Goal: Information Seeking & Learning: Check status

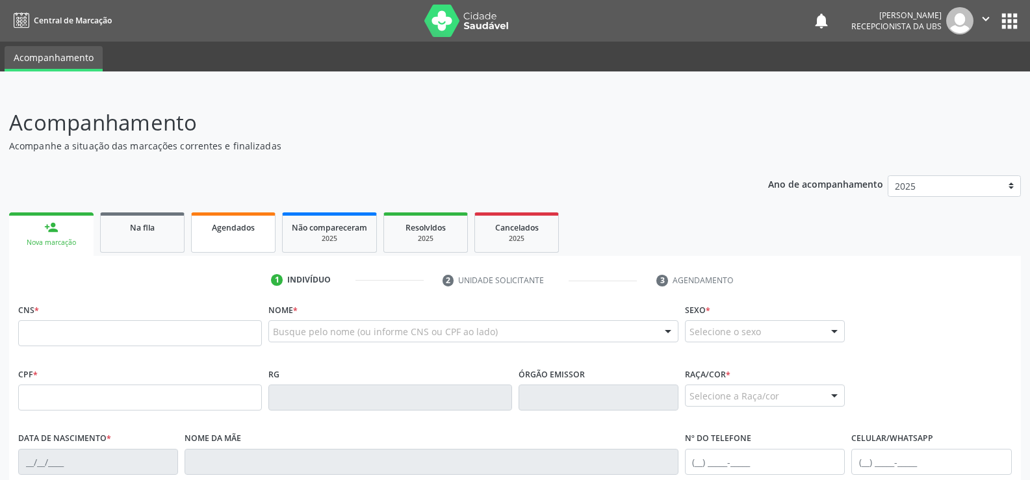
click at [231, 239] on link "Agendados" at bounding box center [233, 233] width 85 height 40
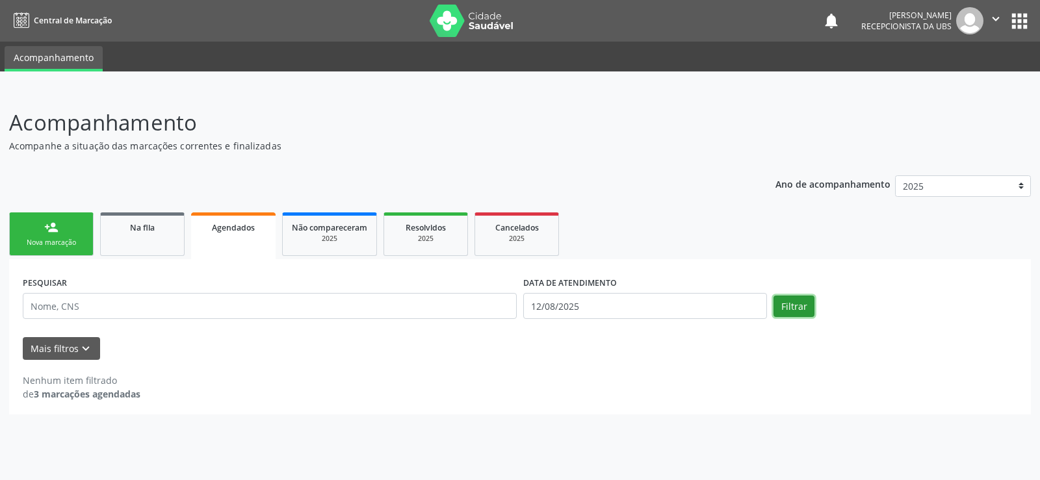
click at [803, 309] on button "Filtrar" at bounding box center [794, 307] width 41 height 22
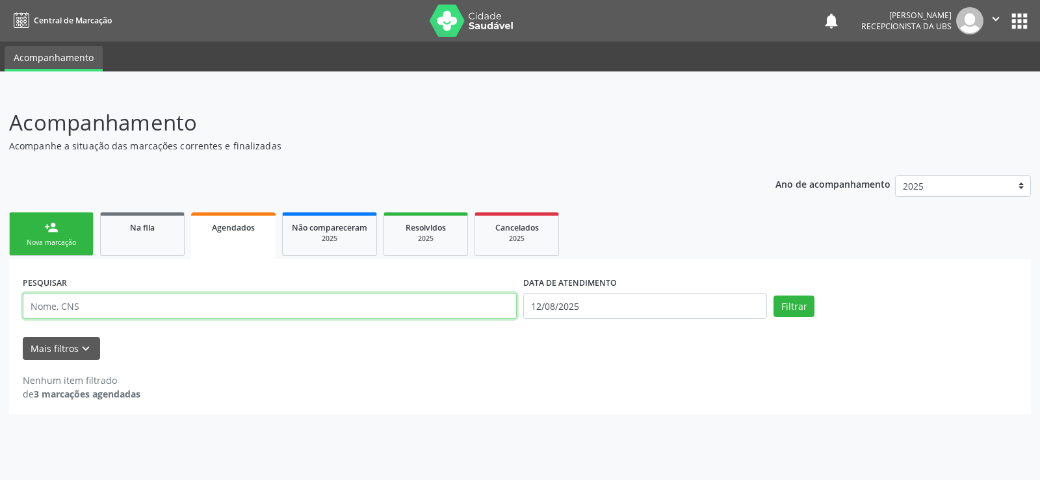
click at [33, 303] on input "text" at bounding box center [270, 306] width 494 height 26
type input "[PERSON_NAME]"
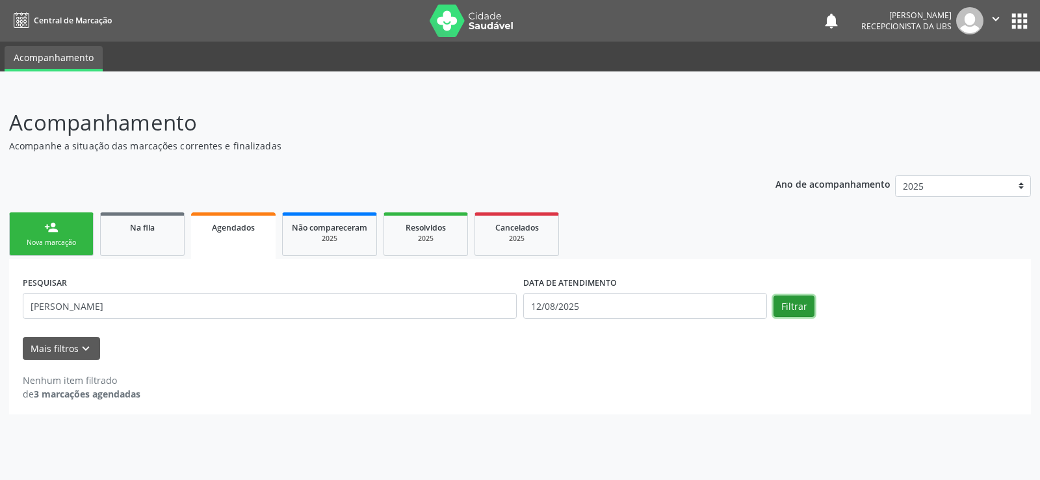
click at [807, 301] on button "Filtrar" at bounding box center [794, 307] width 41 height 22
click at [243, 229] on span "Agendados" at bounding box center [233, 227] width 43 height 11
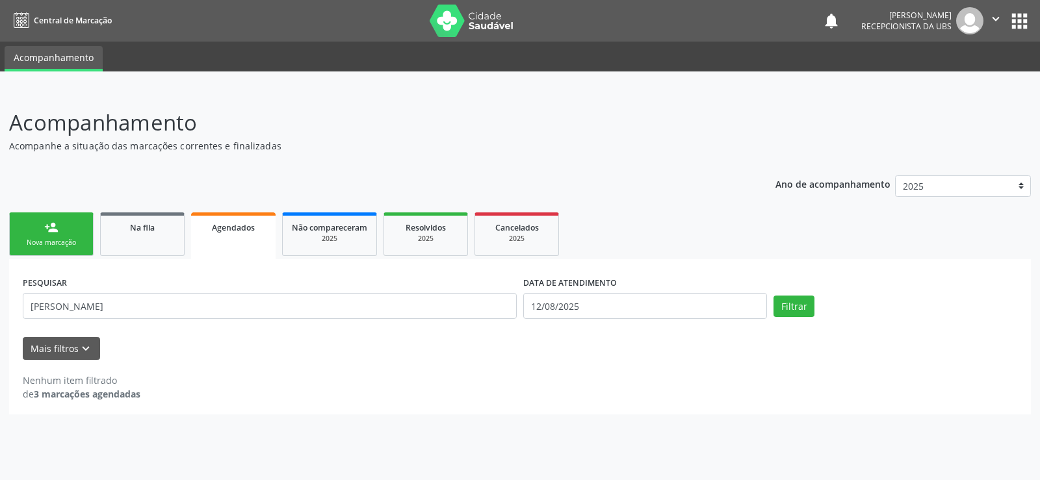
click at [243, 229] on span "Agendados" at bounding box center [233, 227] width 43 height 11
click at [88, 341] on button "Mais filtros keyboard_arrow_down" at bounding box center [61, 348] width 77 height 23
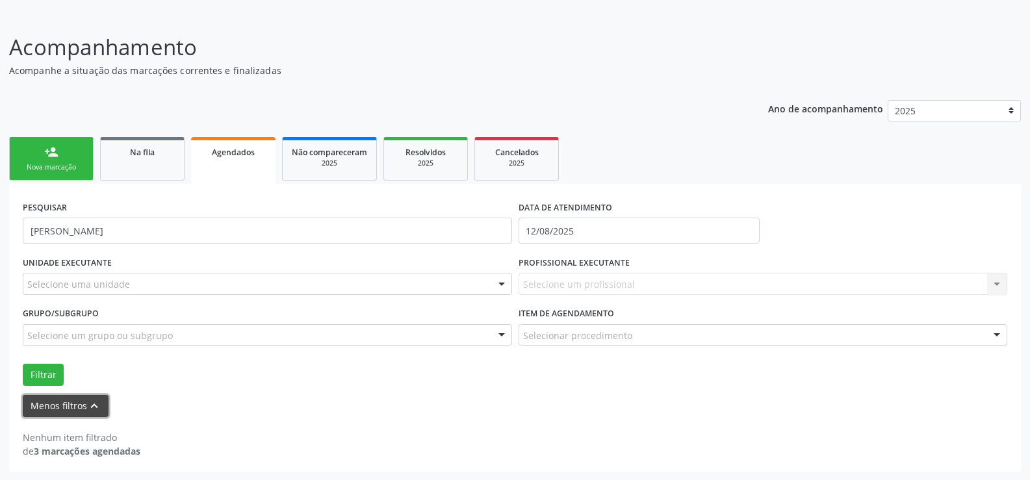
scroll to position [76, 0]
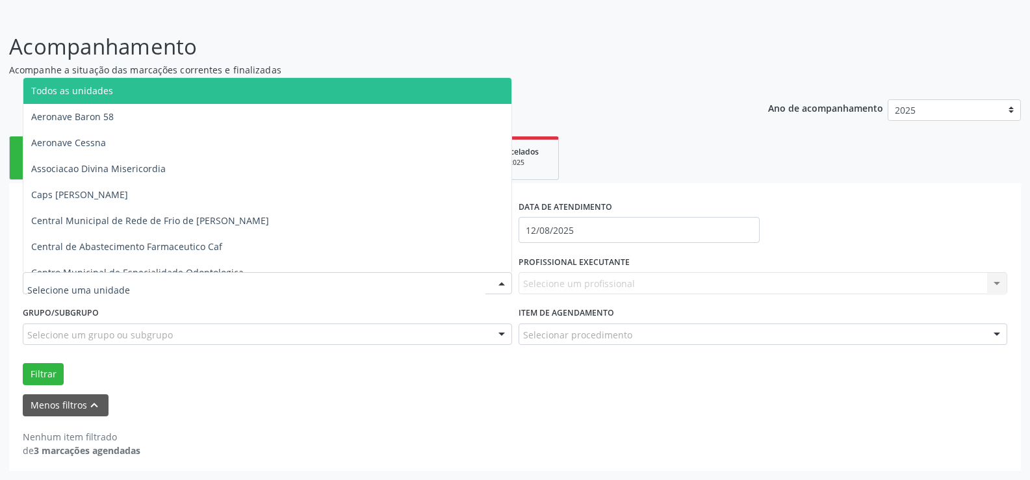
click at [501, 286] on div at bounding box center [502, 284] width 20 height 22
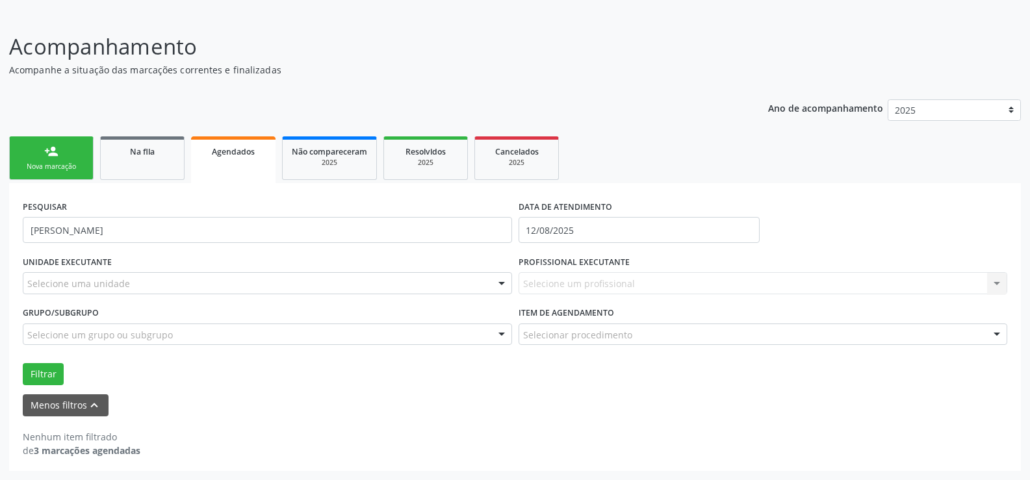
click at [501, 286] on div at bounding box center [502, 284] width 20 height 22
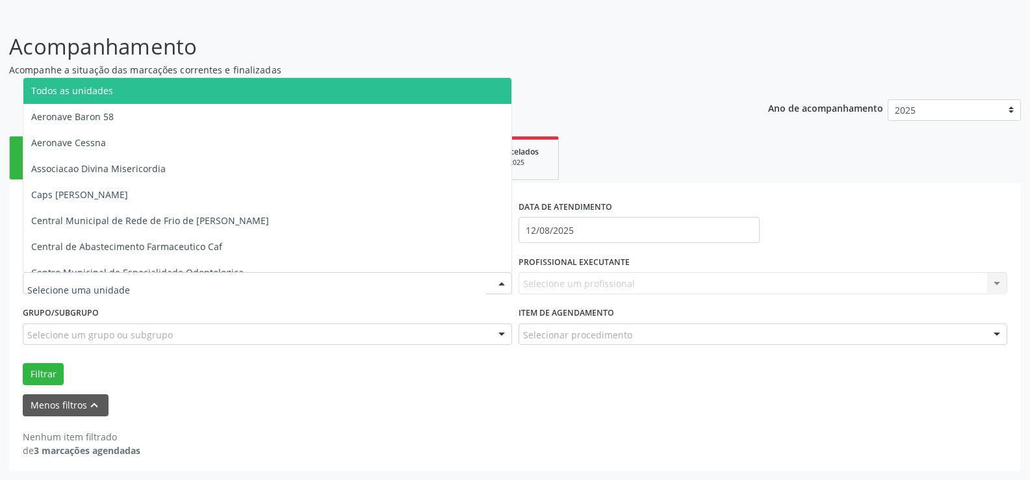
click at [501, 286] on div at bounding box center [502, 284] width 20 height 22
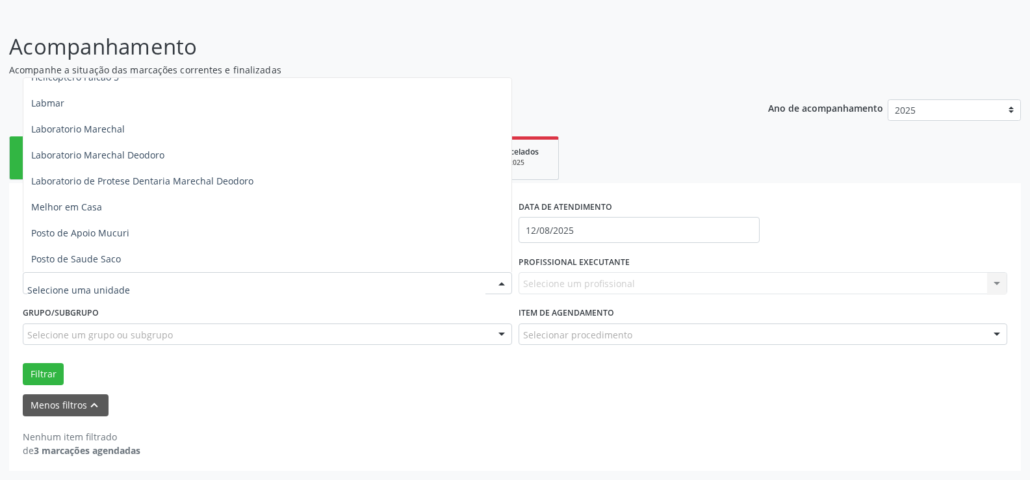
scroll to position [520, 0]
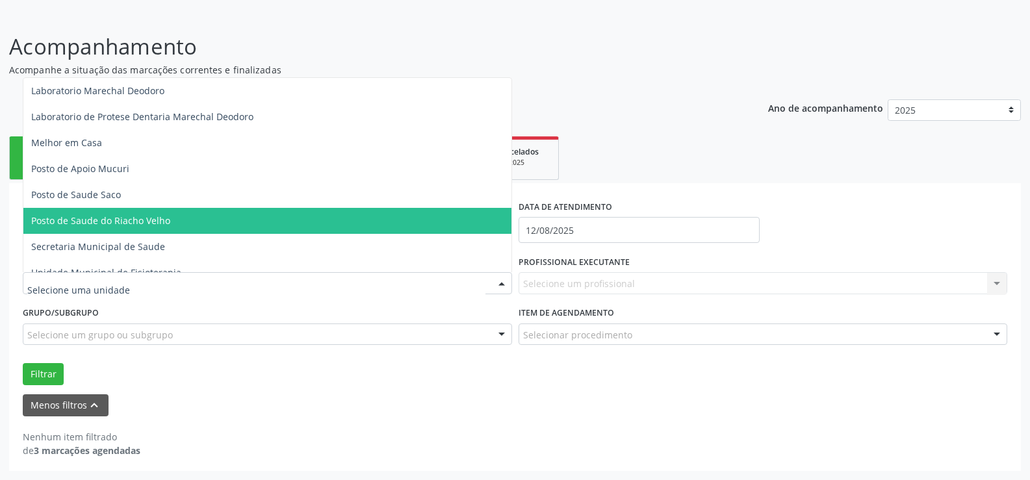
click at [144, 213] on span "Posto de Saude do Riacho Velho" at bounding box center [267, 221] width 488 height 26
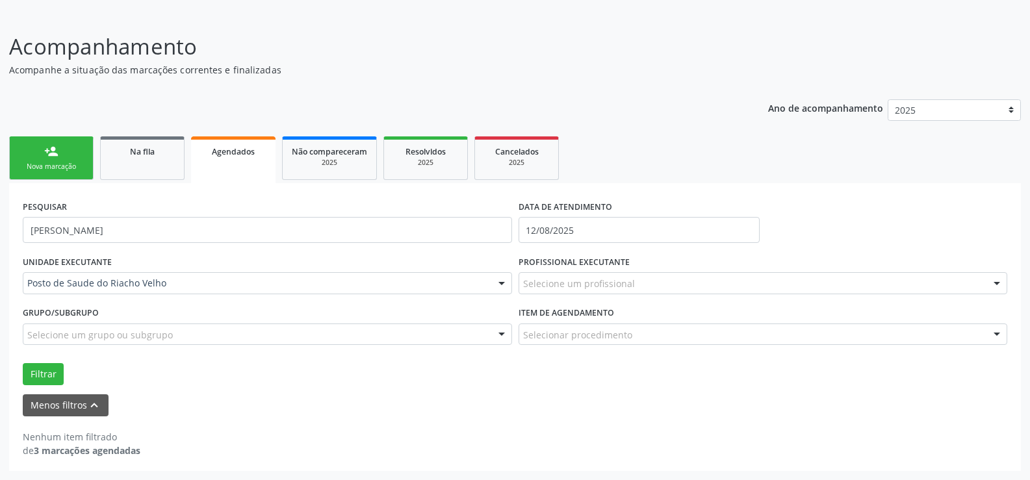
click at [502, 336] on div at bounding box center [502, 335] width 20 height 22
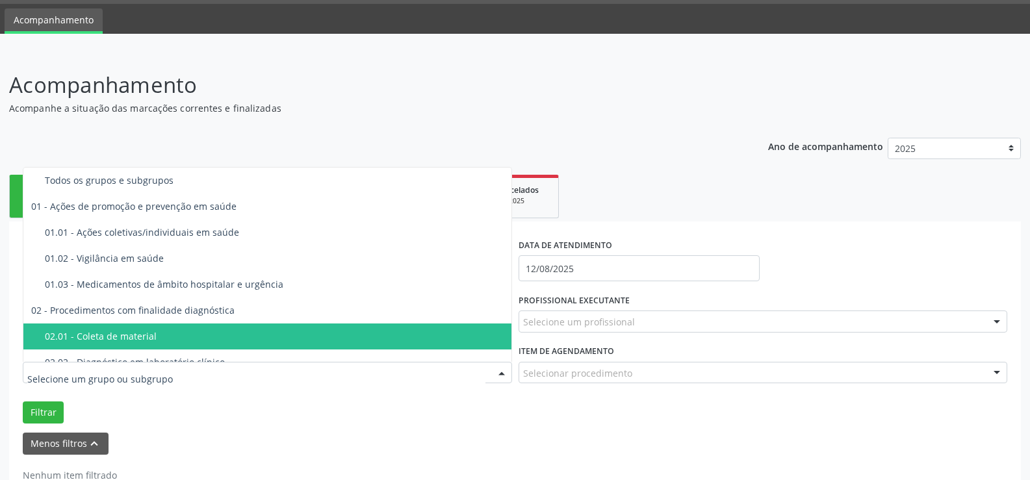
scroll to position [0, 0]
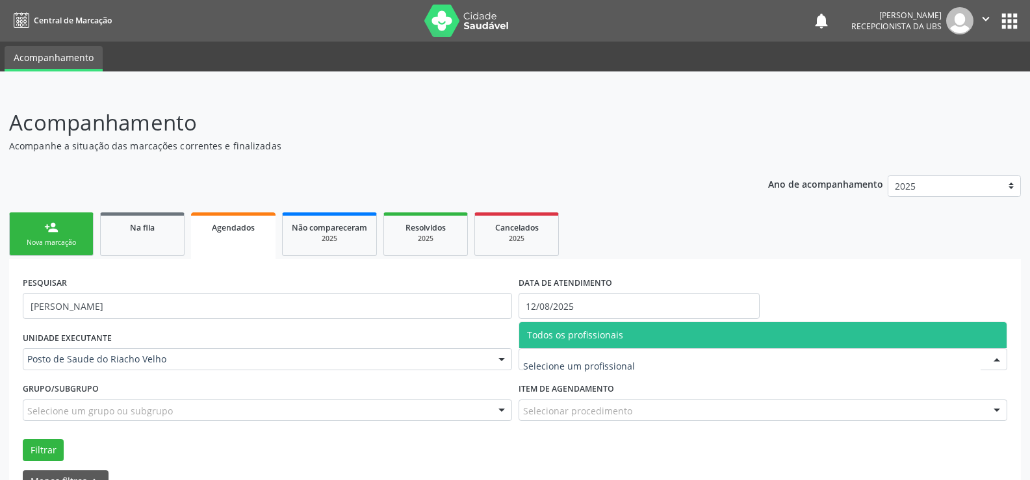
click at [993, 358] on div at bounding box center [997, 360] width 20 height 22
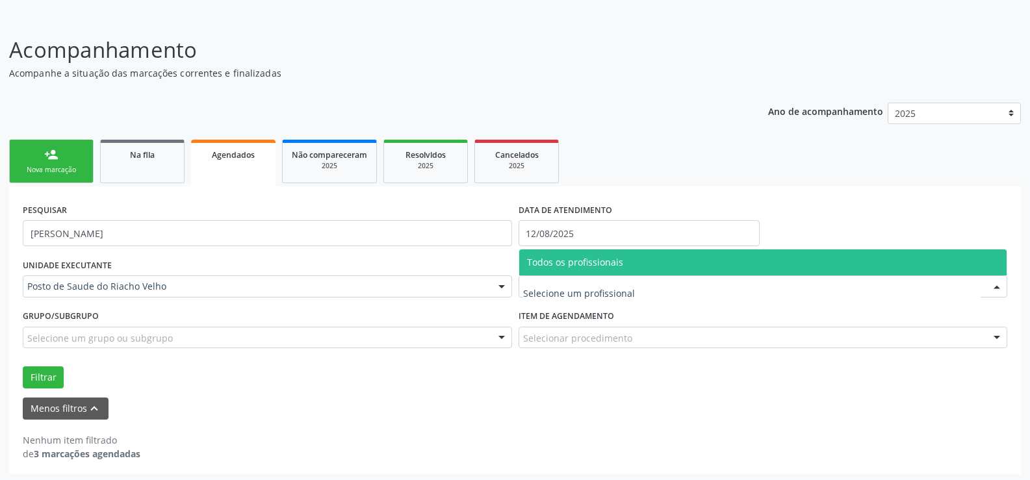
scroll to position [76, 0]
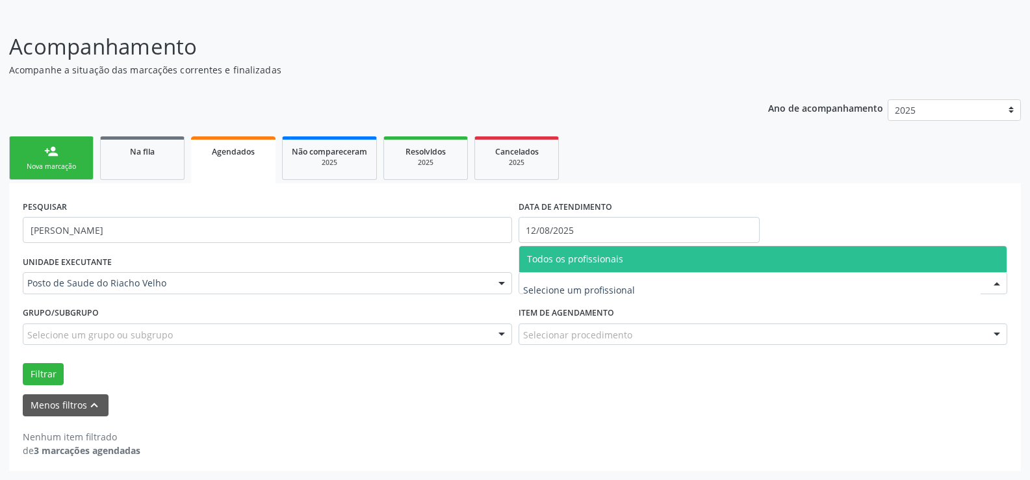
click at [564, 294] on input "text" at bounding box center [752, 290] width 458 height 26
click at [998, 285] on div at bounding box center [997, 284] width 20 height 22
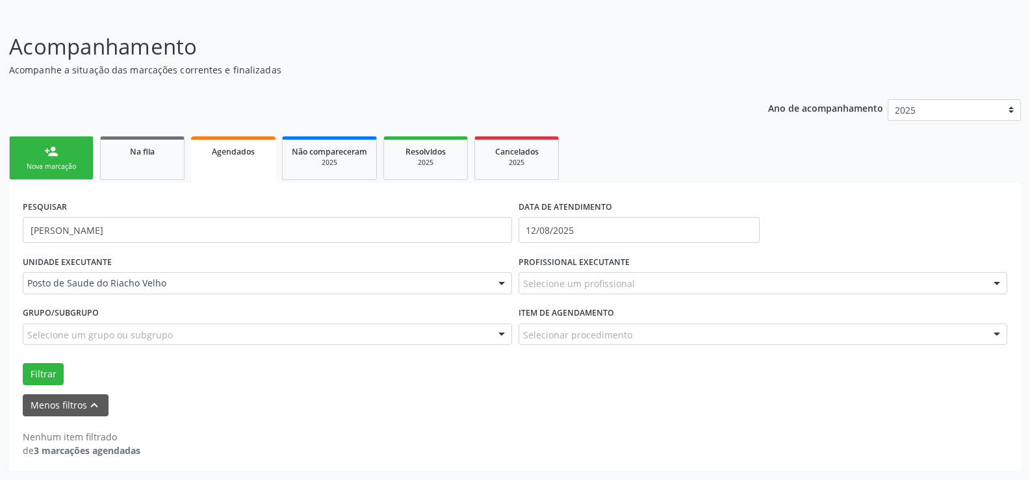
click at [996, 337] on div at bounding box center [997, 335] width 20 height 22
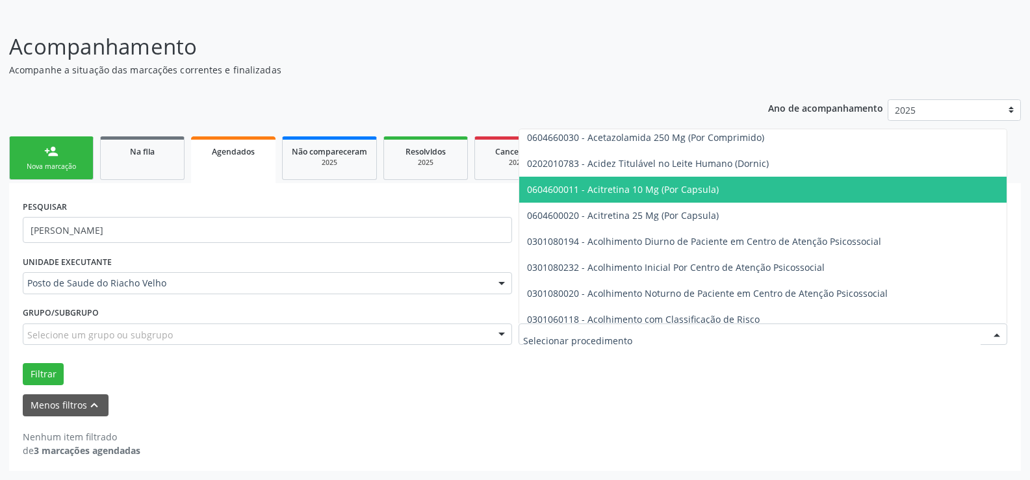
scroll to position [325, 0]
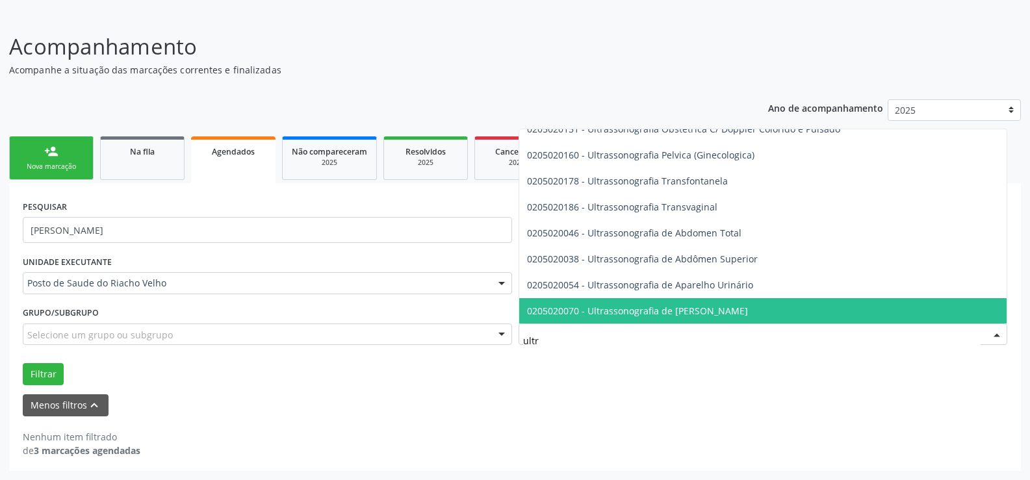
type input "ultra"
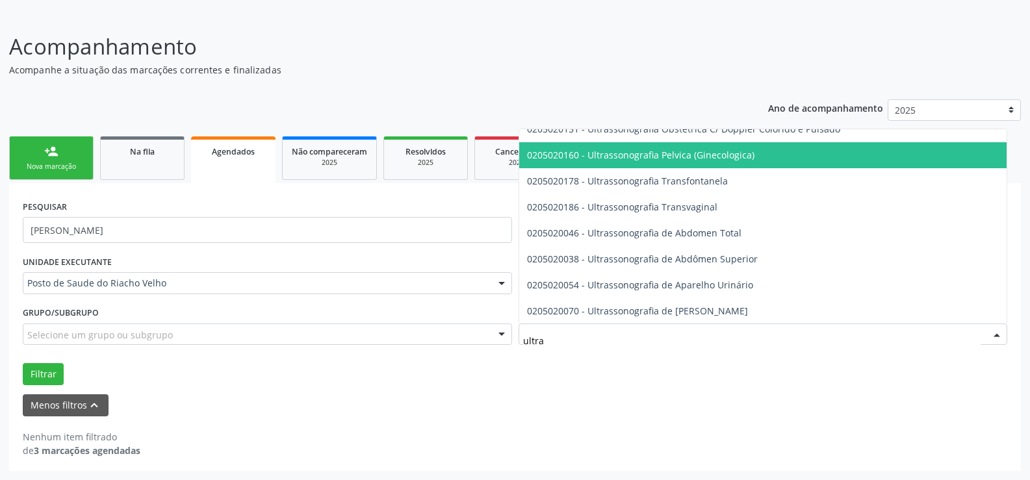
click at [614, 161] on span "0205020160 - Ultrassonografia Pelvica (Ginecologica)" at bounding box center [641, 155] width 228 height 12
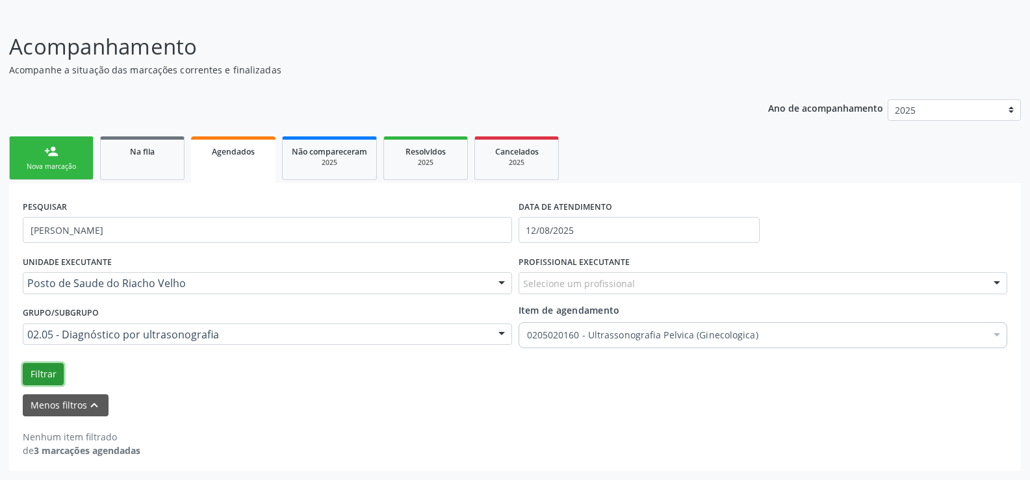
click at [41, 368] on button "Filtrar" at bounding box center [43, 374] width 41 height 22
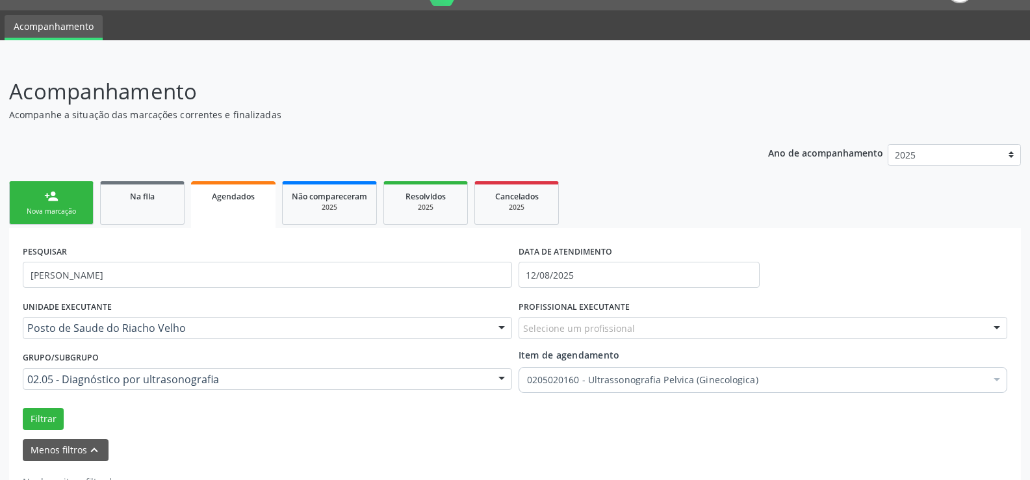
scroll to position [11, 0]
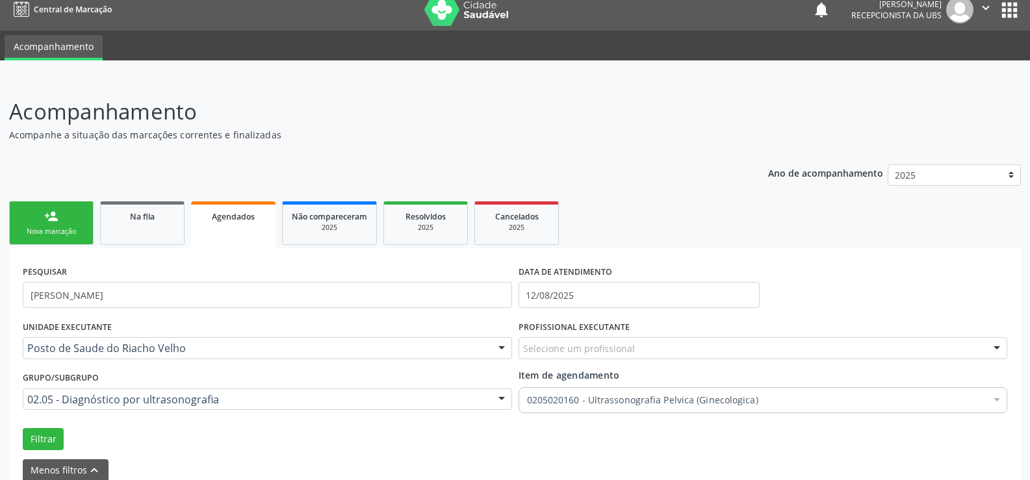
click at [222, 222] on span "Agendados" at bounding box center [233, 216] width 43 height 11
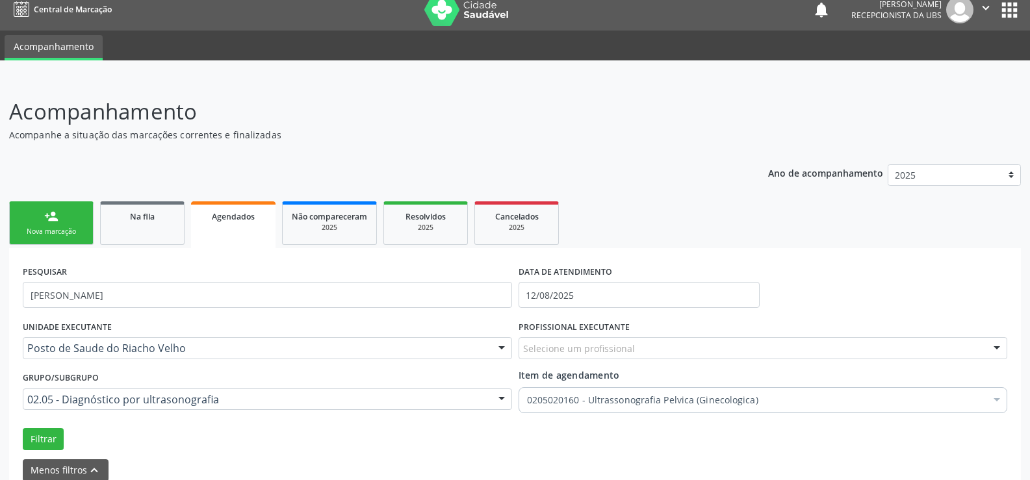
click at [222, 222] on span "Agendados" at bounding box center [233, 216] width 43 height 11
click at [166, 228] on link "Na fila" at bounding box center [142, 224] width 85 height 44
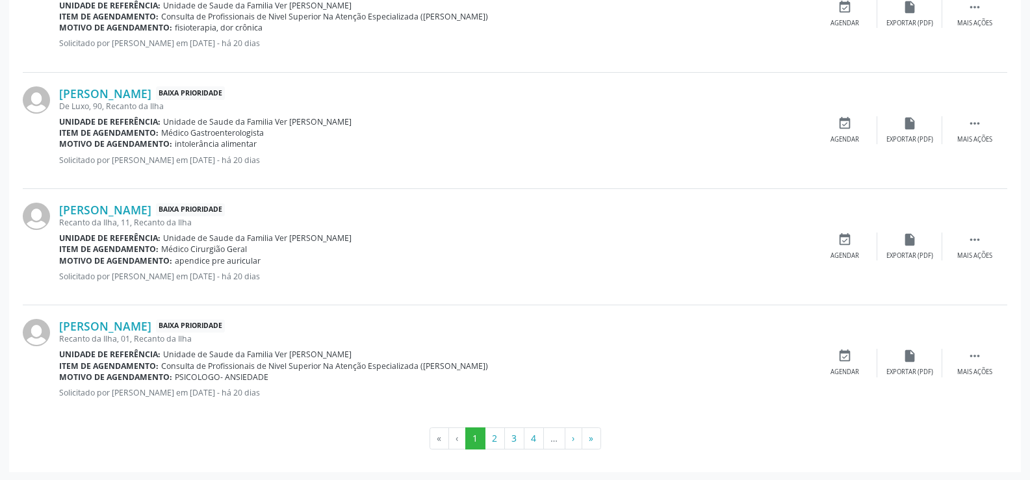
scroll to position [1760, 0]
click at [491, 438] on button "2" at bounding box center [495, 437] width 20 height 22
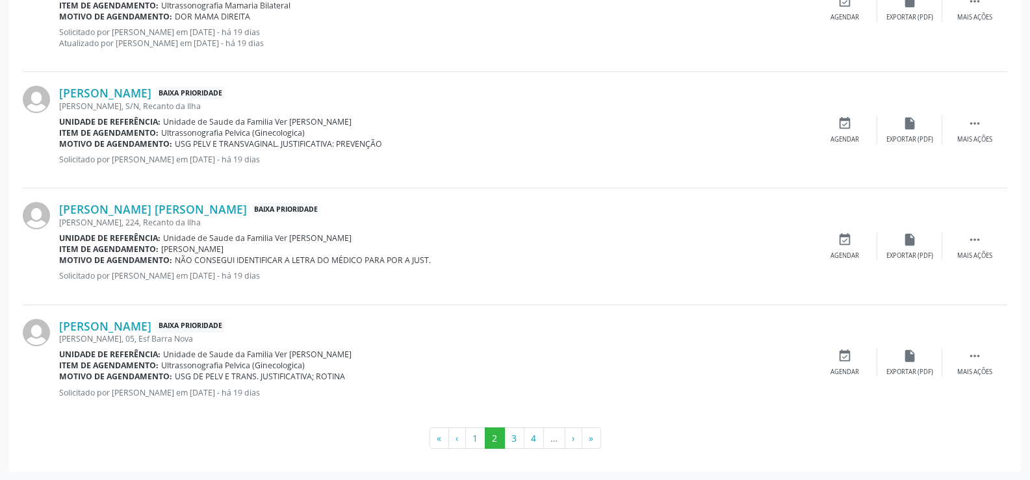
scroll to position [1737, 0]
click at [512, 435] on button "3" at bounding box center [514, 438] width 20 height 22
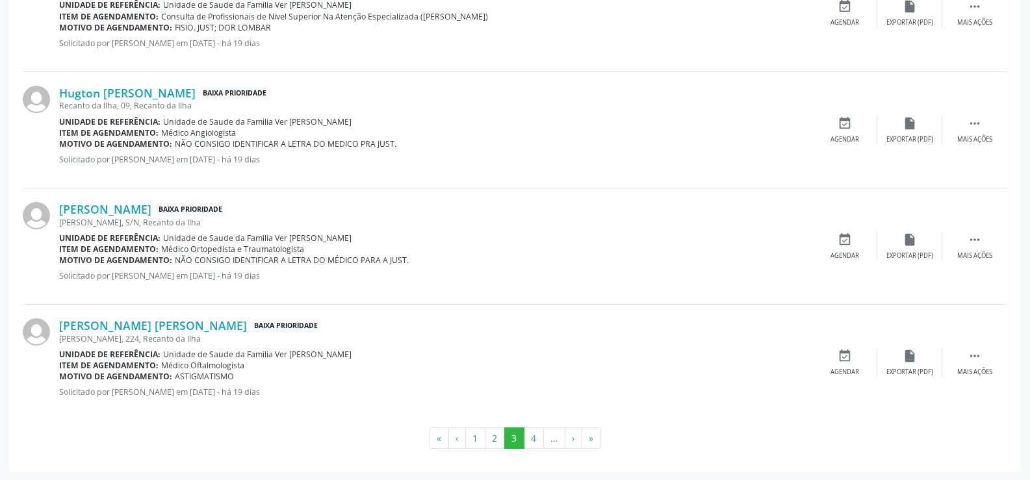
scroll to position [1726, 0]
click at [531, 434] on button "4" at bounding box center [534, 438] width 20 height 22
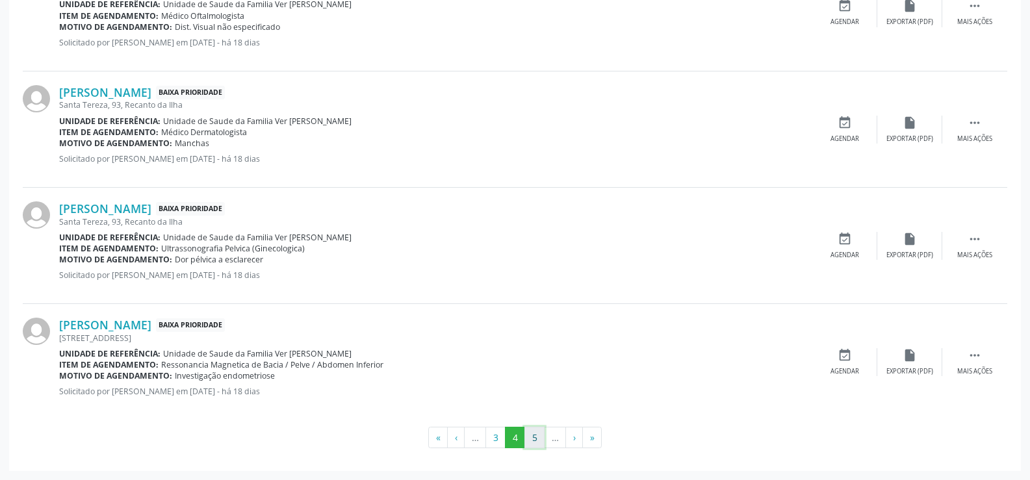
click at [532, 434] on button "5" at bounding box center [535, 438] width 20 height 22
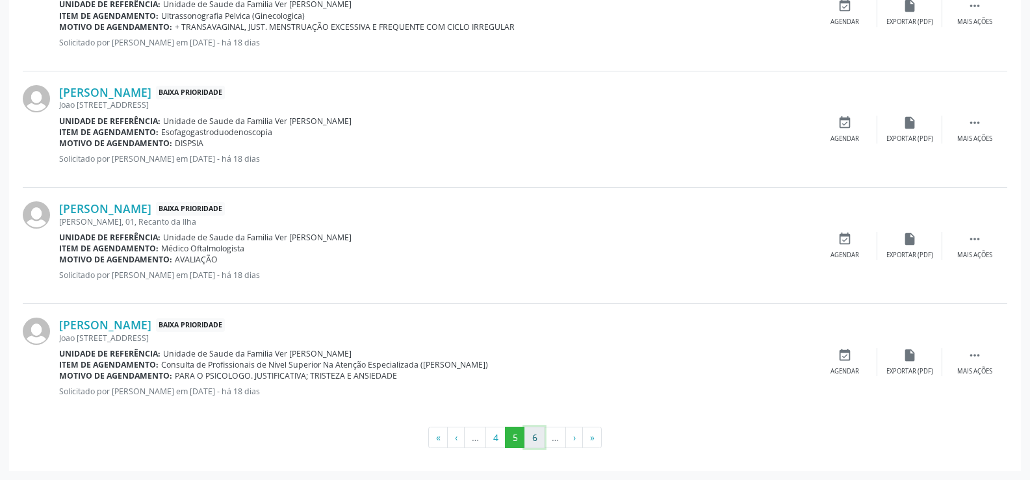
click at [534, 440] on button "6" at bounding box center [535, 438] width 20 height 22
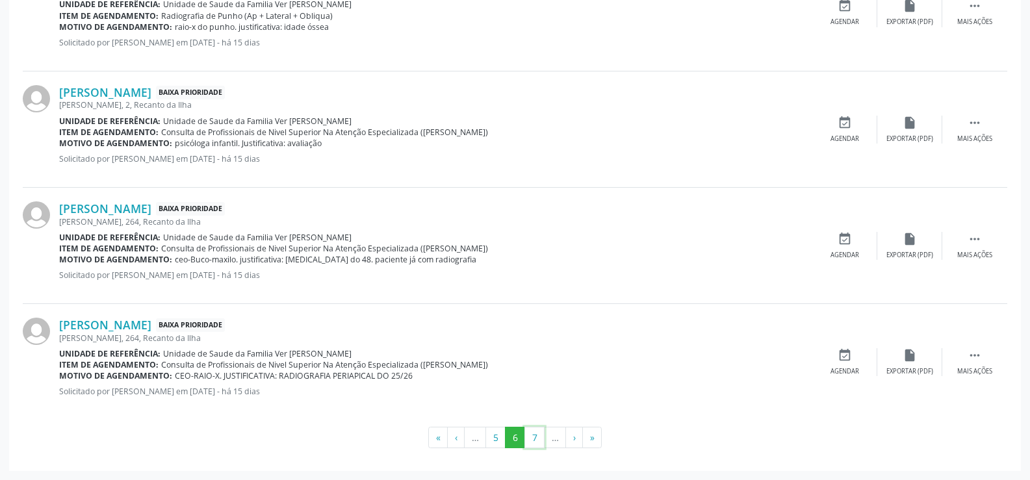
click at [534, 440] on button "7" at bounding box center [535, 438] width 20 height 22
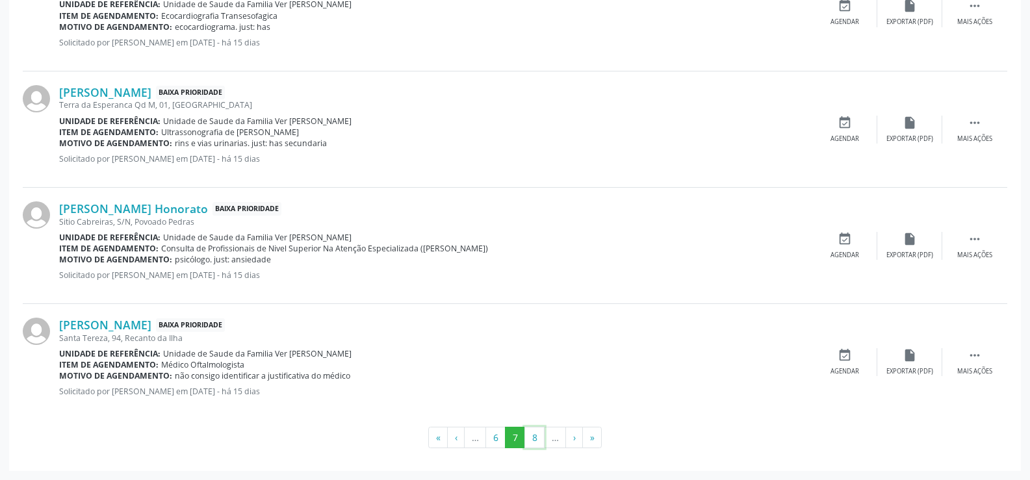
click at [534, 440] on button "8" at bounding box center [535, 438] width 20 height 22
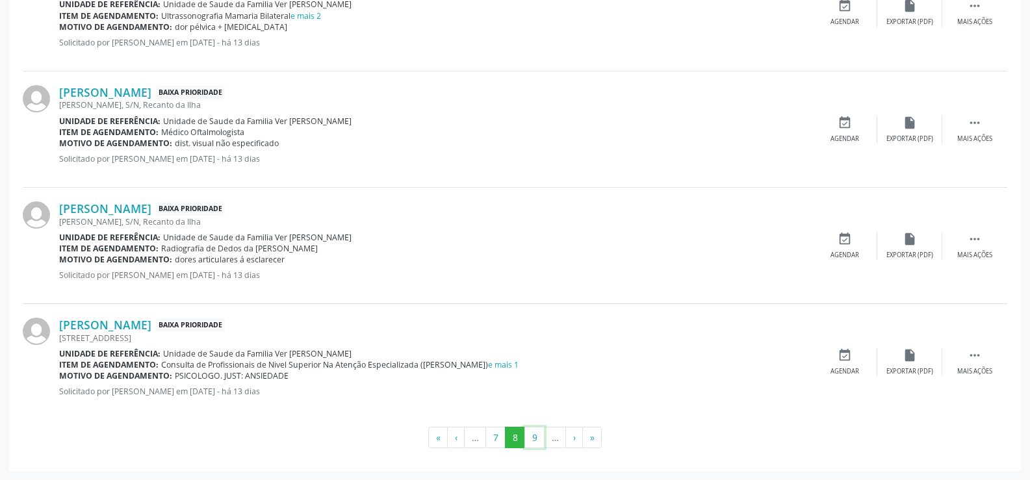
click at [534, 439] on button "9" at bounding box center [535, 438] width 20 height 22
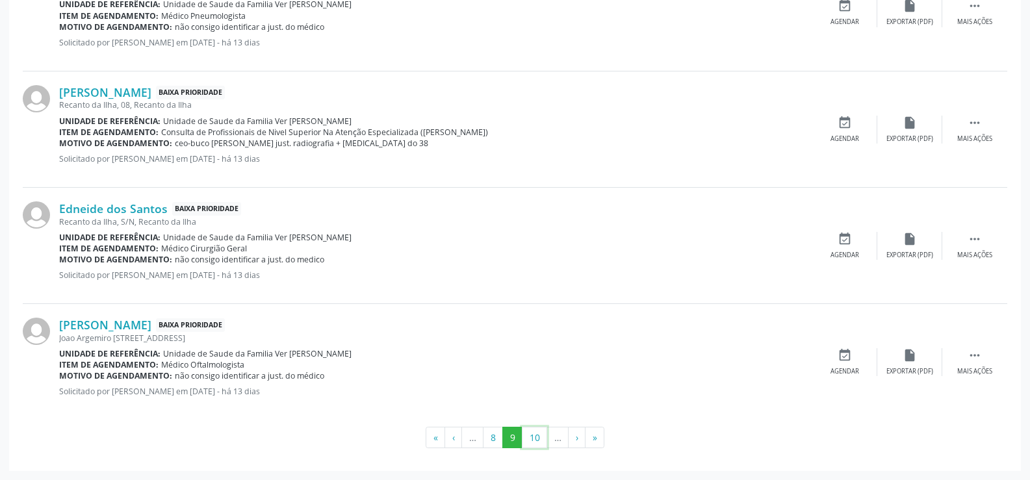
click at [534, 439] on button "10" at bounding box center [534, 438] width 25 height 22
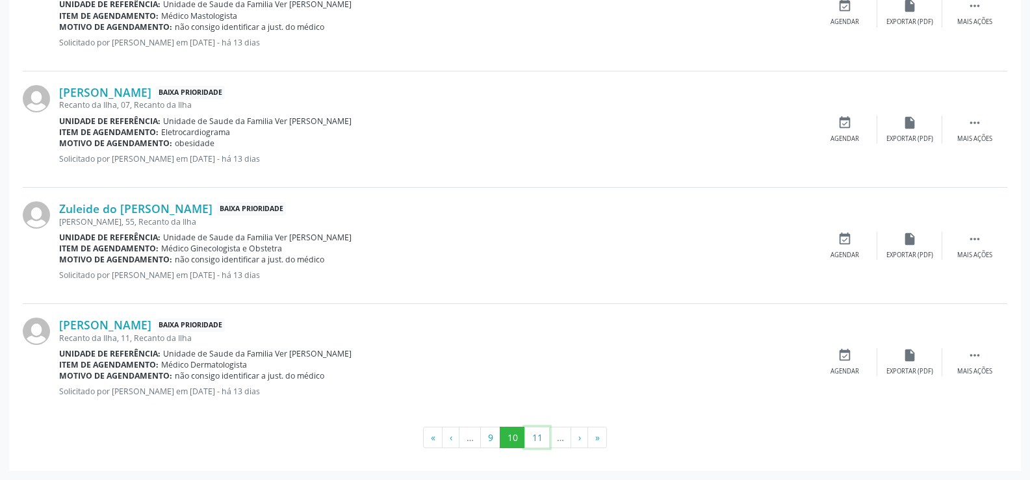
click at [534, 439] on button "11" at bounding box center [537, 438] width 25 height 22
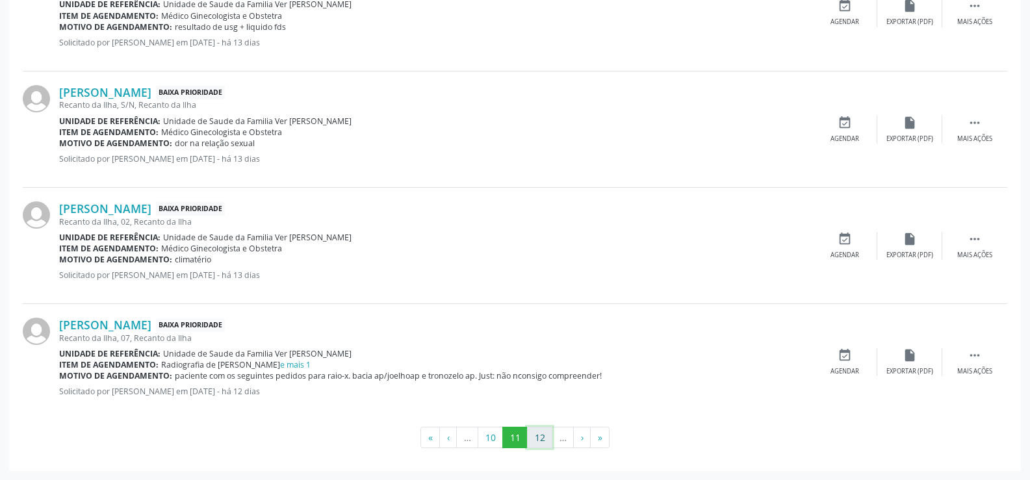
click at [533, 441] on button "12" at bounding box center [539, 438] width 25 height 22
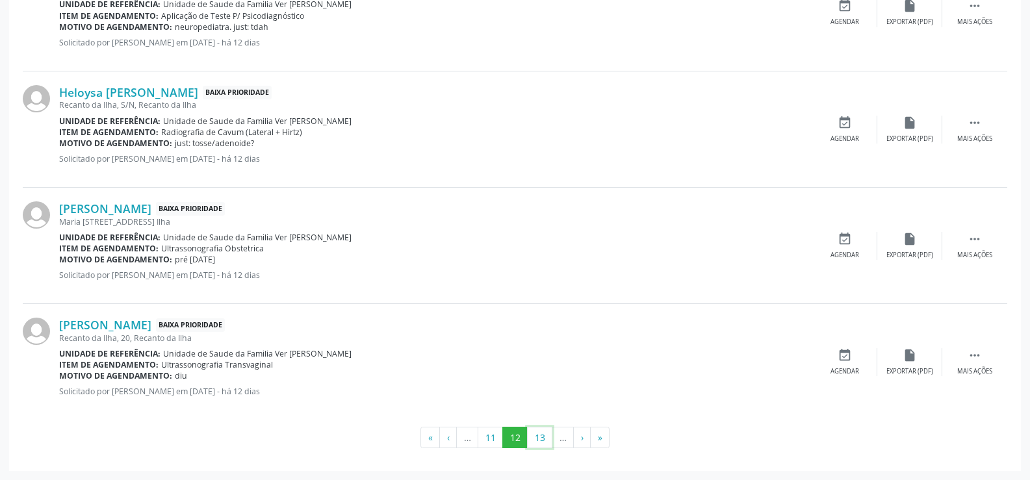
click at [533, 441] on button "13" at bounding box center [539, 438] width 25 height 22
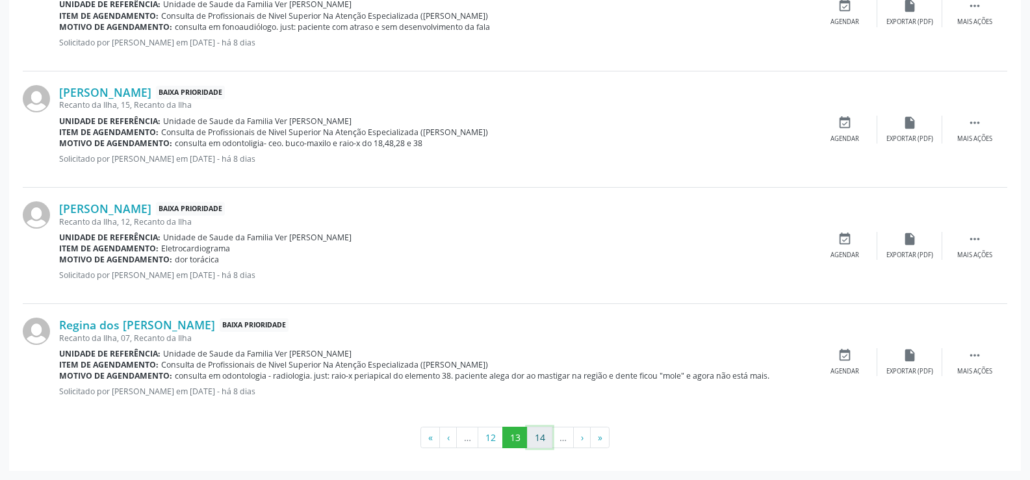
click at [544, 444] on button "14" at bounding box center [539, 438] width 25 height 22
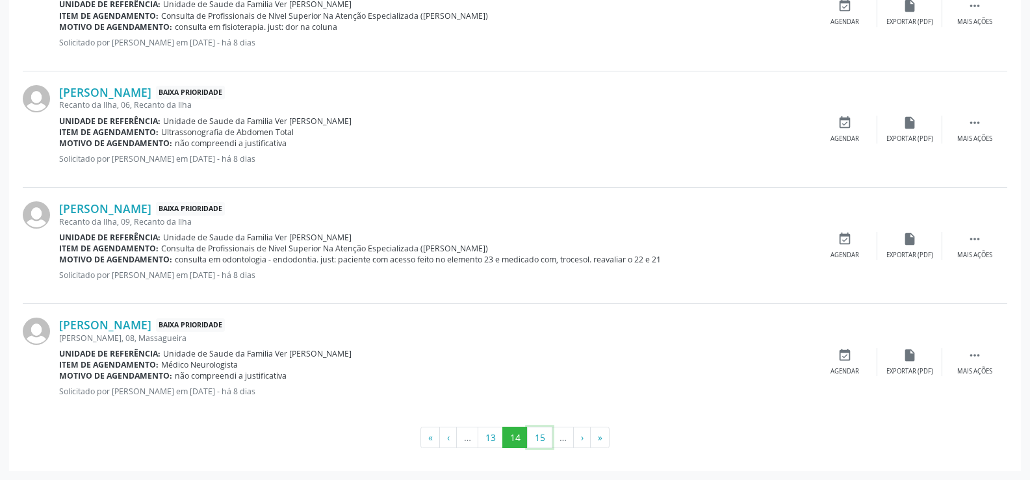
click at [544, 444] on button "15" at bounding box center [539, 438] width 25 height 22
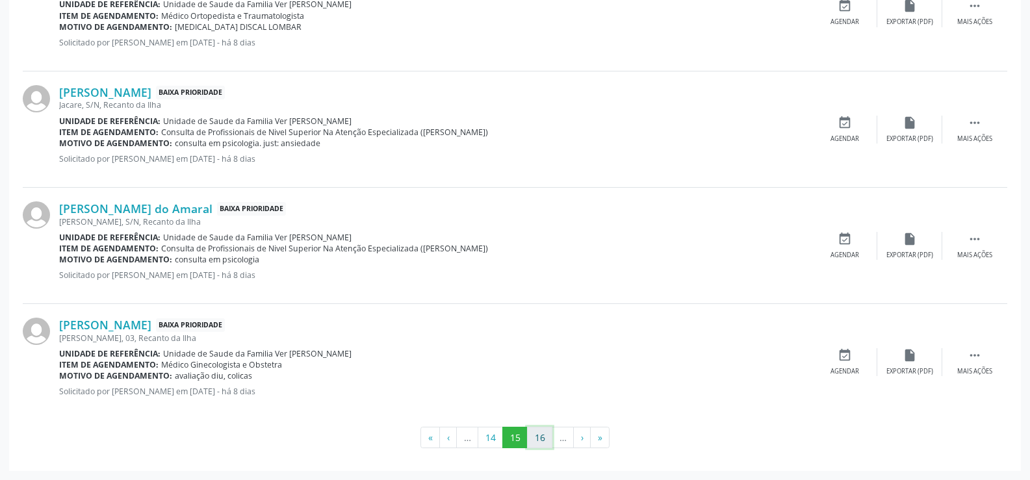
click at [538, 441] on button "16" at bounding box center [539, 438] width 25 height 22
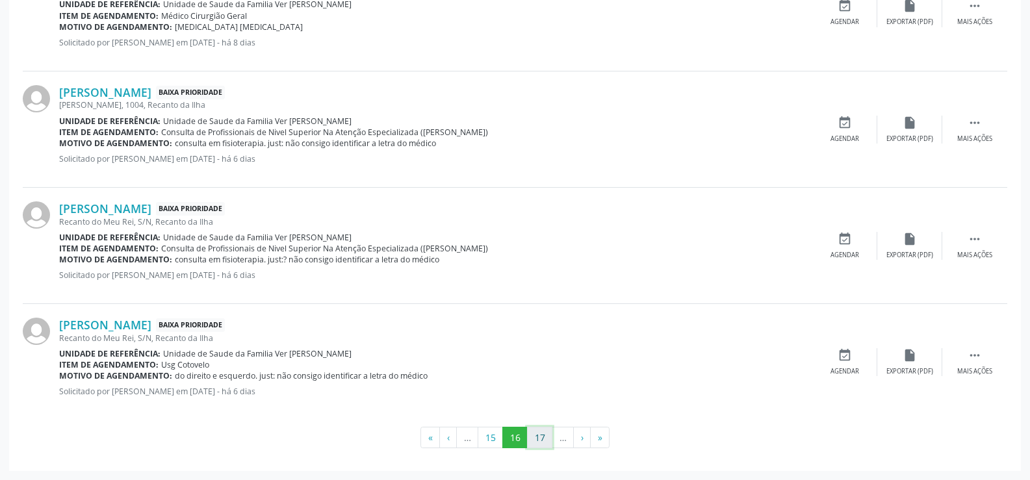
click at [542, 439] on button "17" at bounding box center [539, 438] width 25 height 22
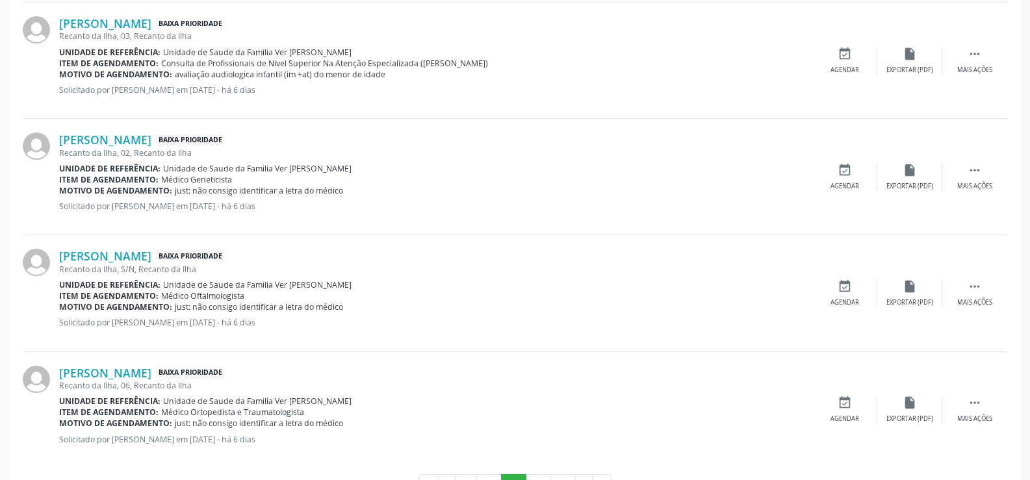
scroll to position [1737, 0]
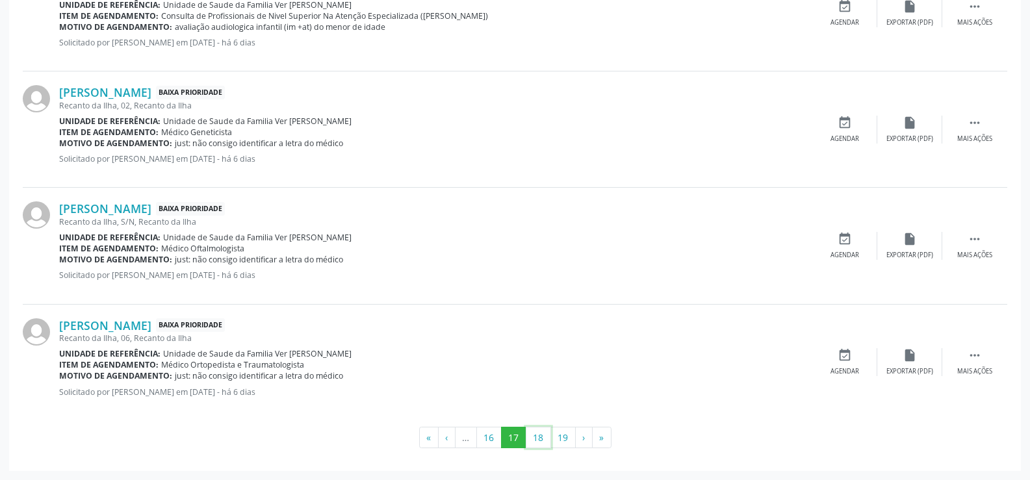
click at [542, 439] on button "18" at bounding box center [538, 438] width 25 height 22
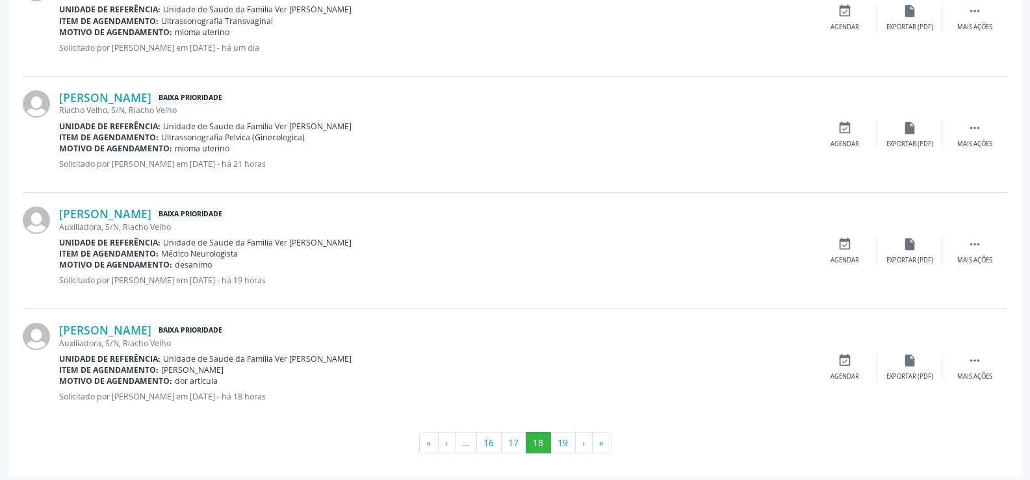
scroll to position [1726, 0]
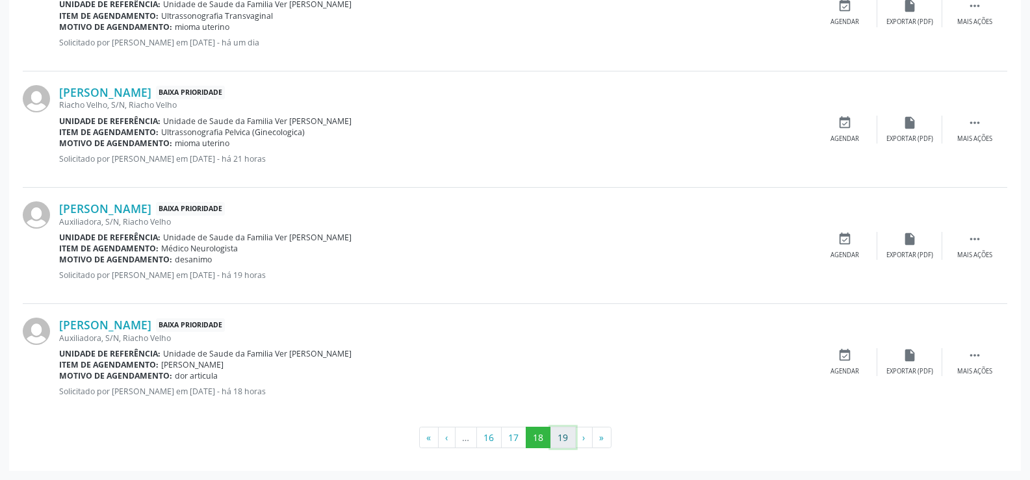
click at [575, 436] on button "19" at bounding box center [563, 438] width 25 height 22
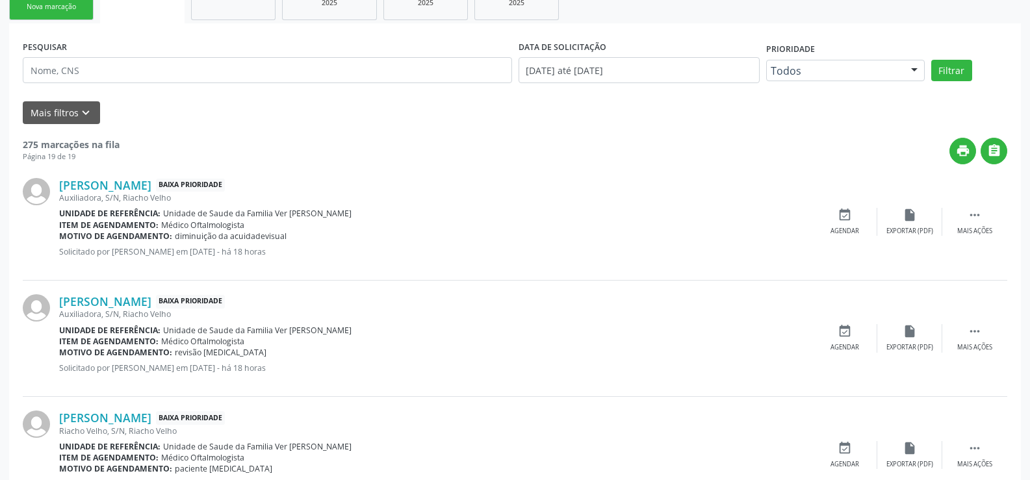
scroll to position [237, 0]
